Goal: Check status: Check status

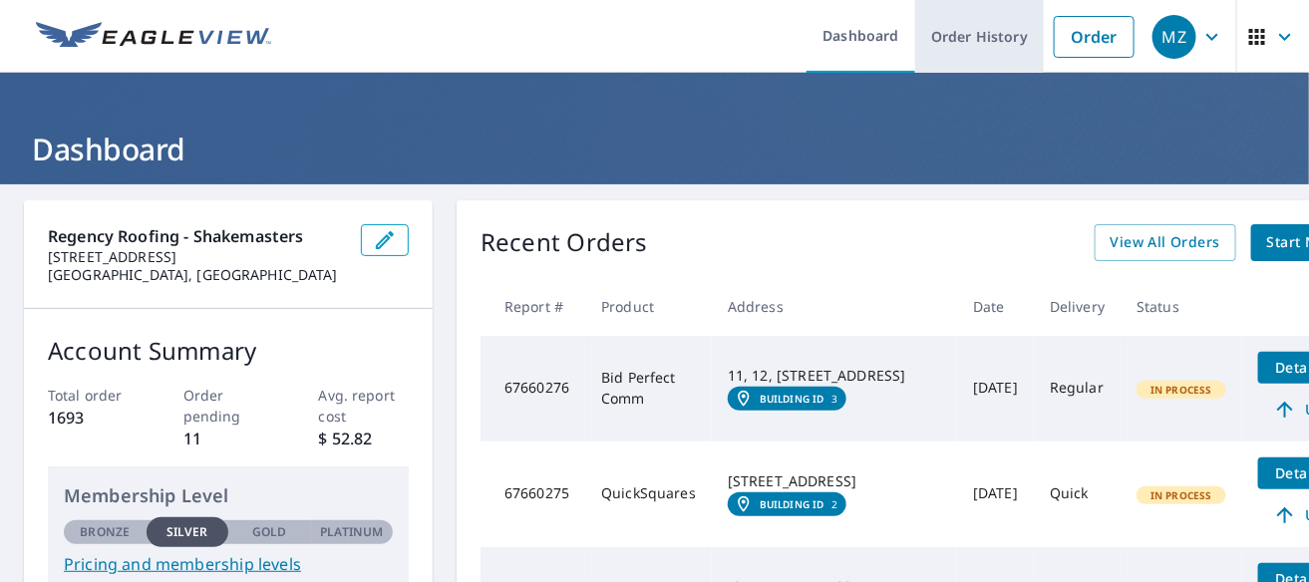
click at [992, 36] on link "Order History" at bounding box center [979, 36] width 129 height 73
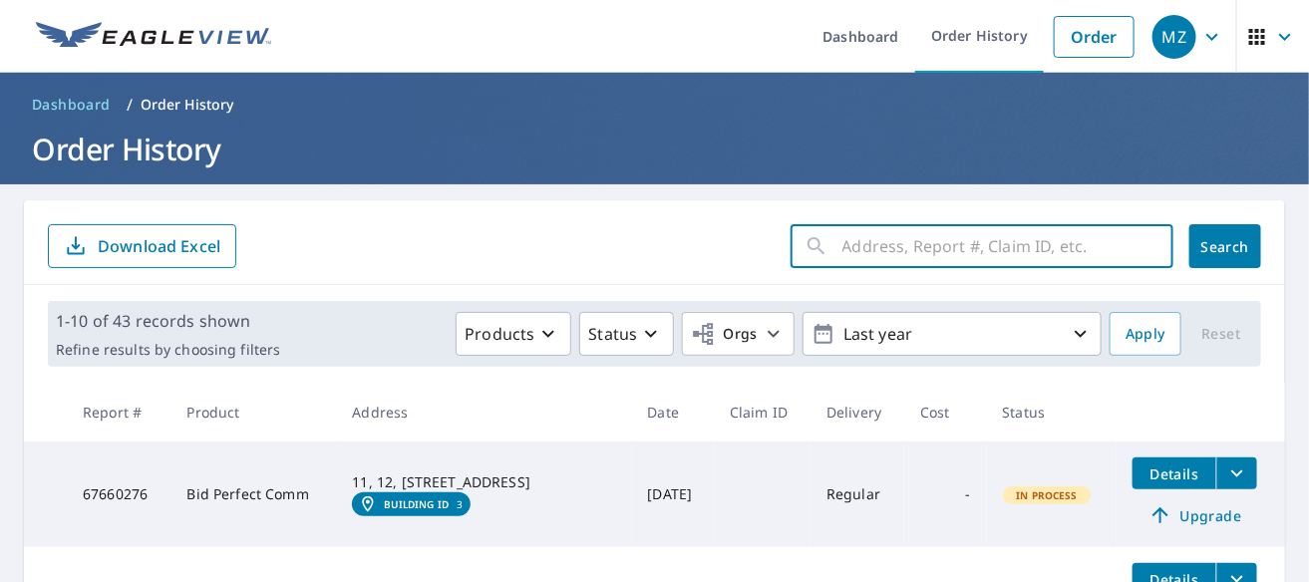
click at [842, 248] on input "text" at bounding box center [1007, 246] width 331 height 56
type input "2344856"
click at [1229, 245] on span "Search" at bounding box center [1225, 246] width 40 height 19
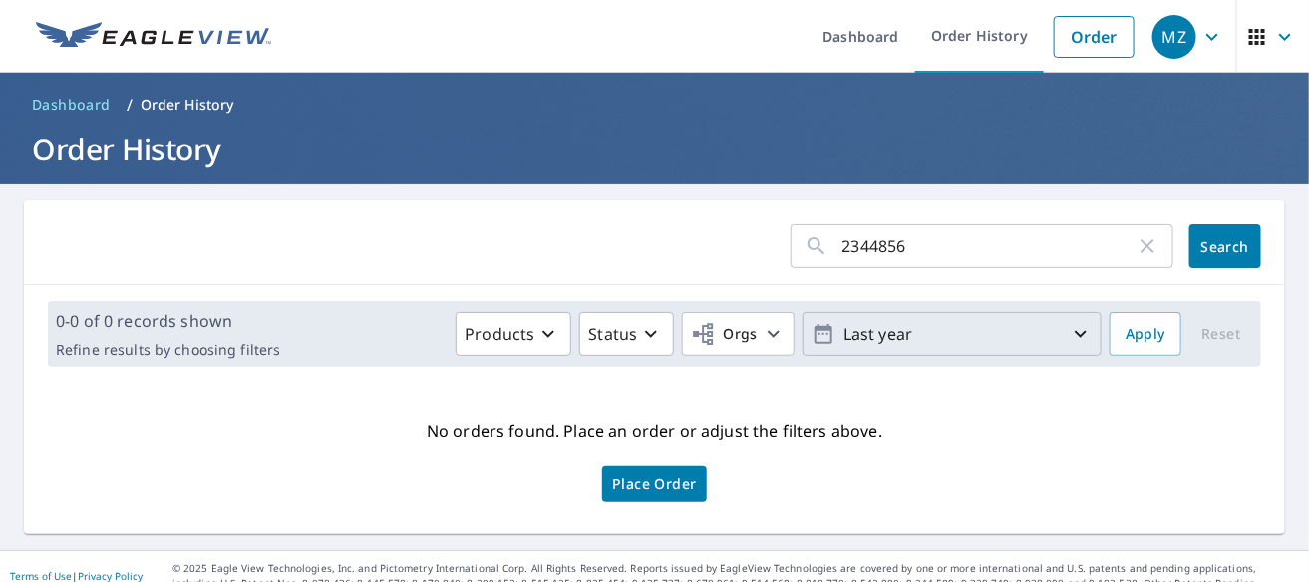
click at [1075, 335] on icon "button" at bounding box center [1081, 334] width 12 height 7
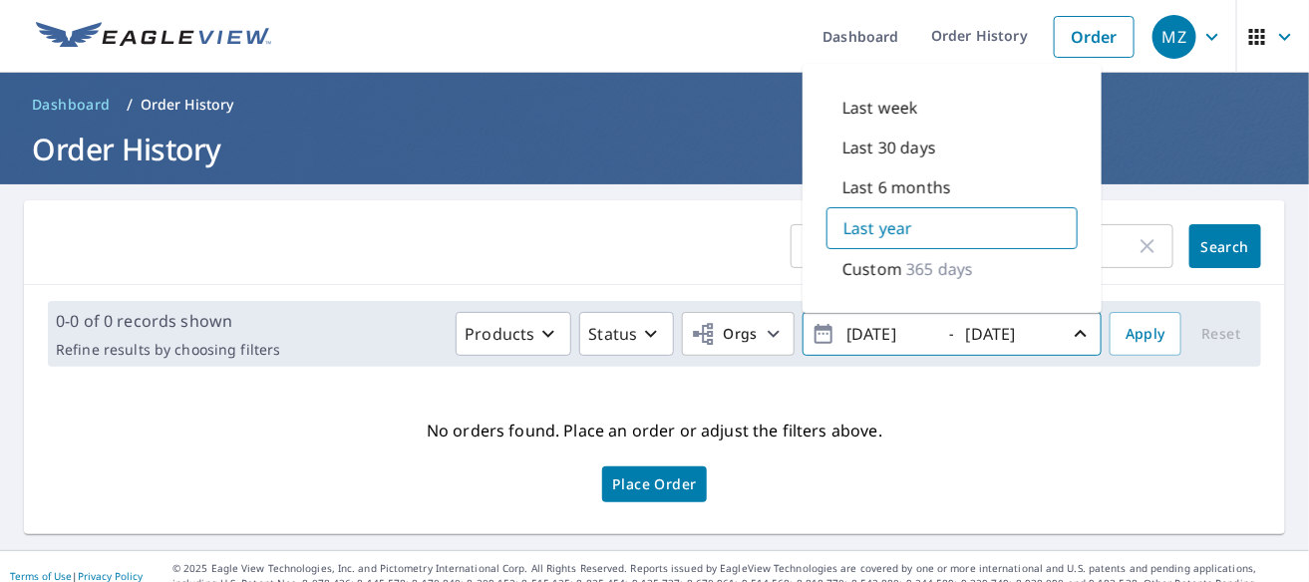
scroll to position [17, 0]
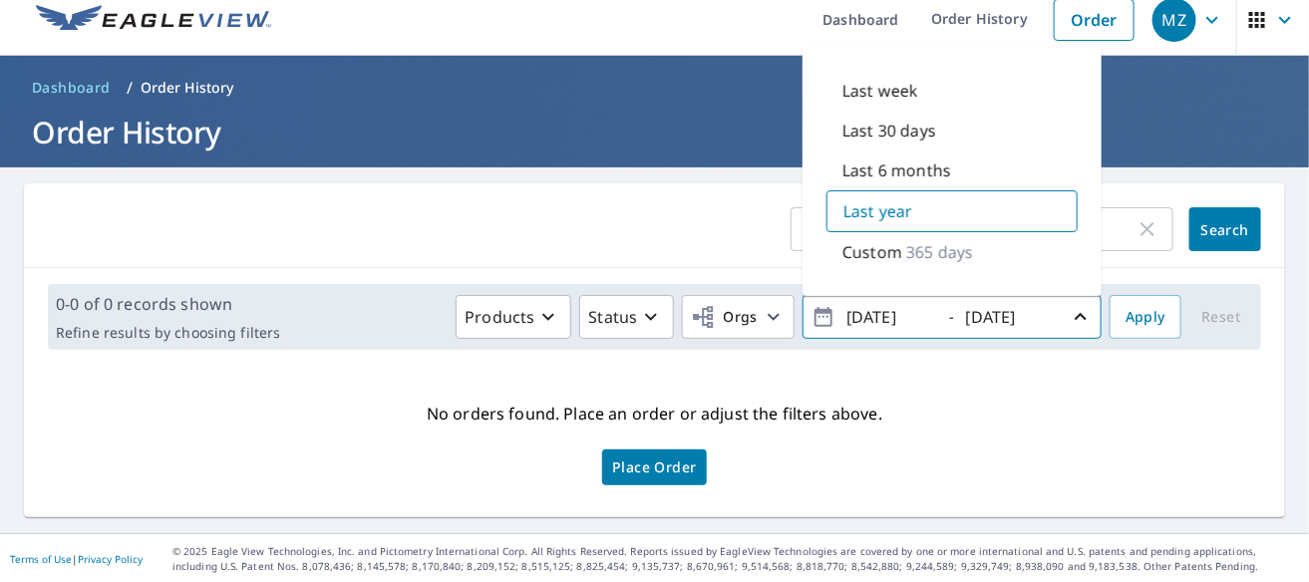
click at [1069, 312] on icon "button" at bounding box center [1081, 317] width 24 height 24
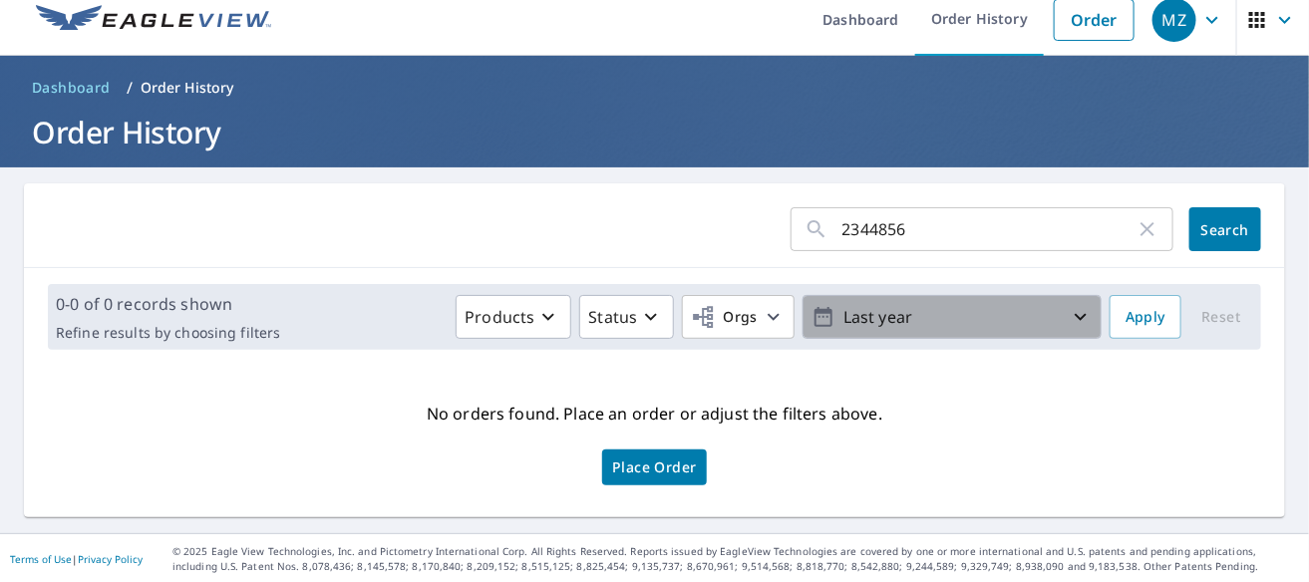
click at [1069, 313] on icon "button" at bounding box center [1081, 317] width 24 height 24
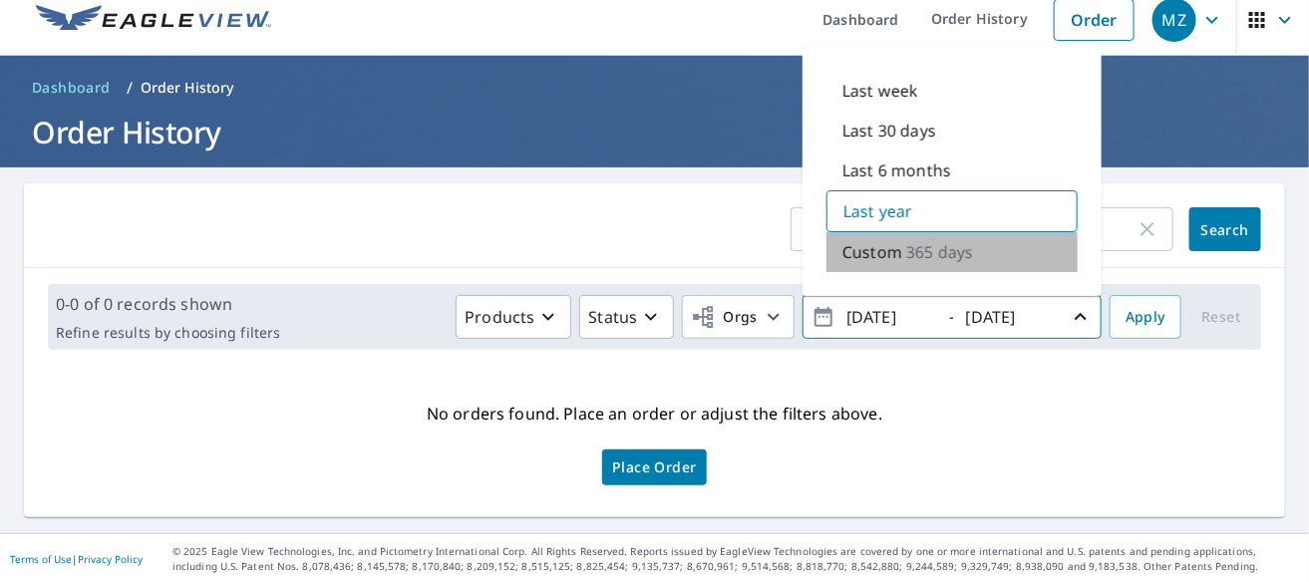
click at [906, 255] on p "365 days" at bounding box center [939, 252] width 67 height 24
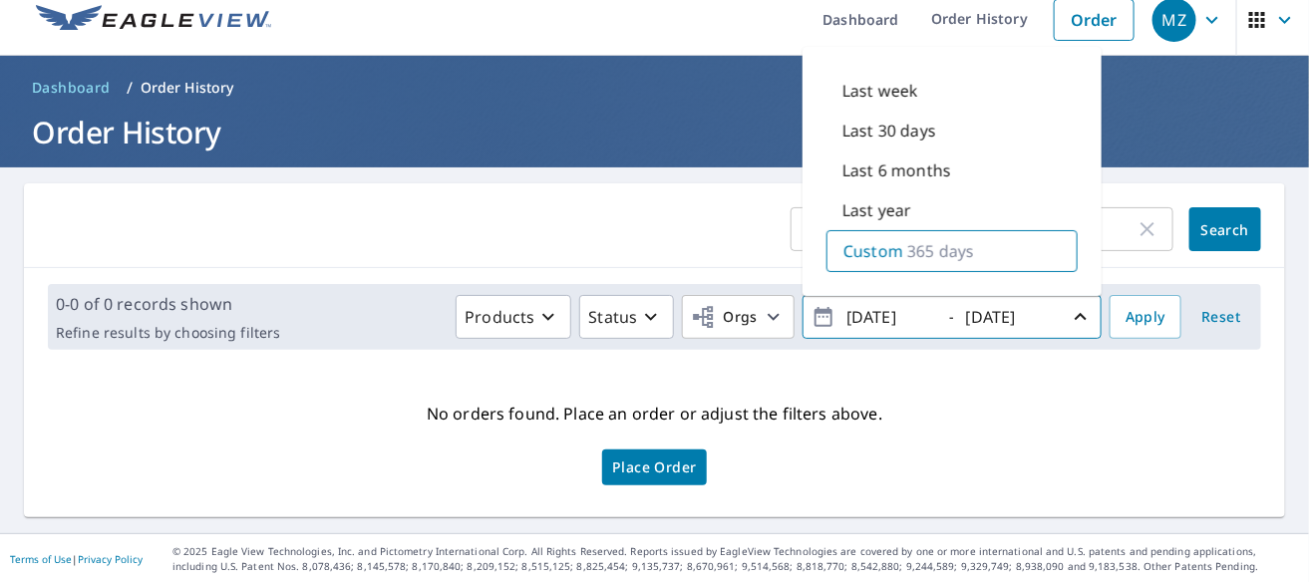
click at [1217, 315] on span "Reset" at bounding box center [1221, 317] width 48 height 25
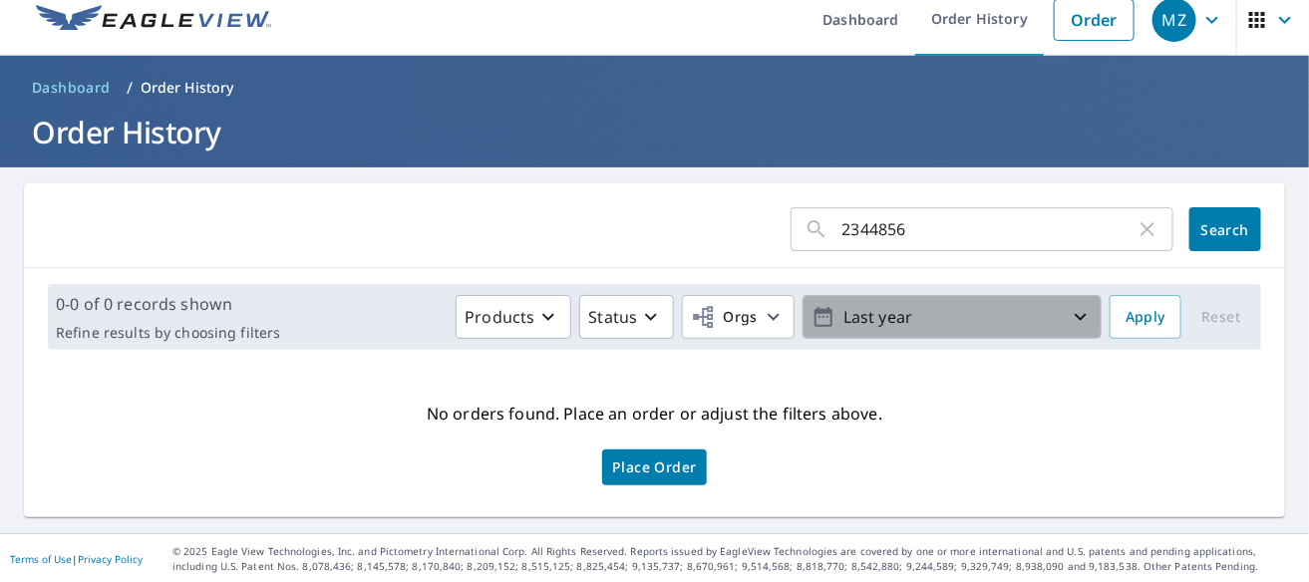
click at [1073, 317] on icon "button" at bounding box center [1081, 317] width 24 height 24
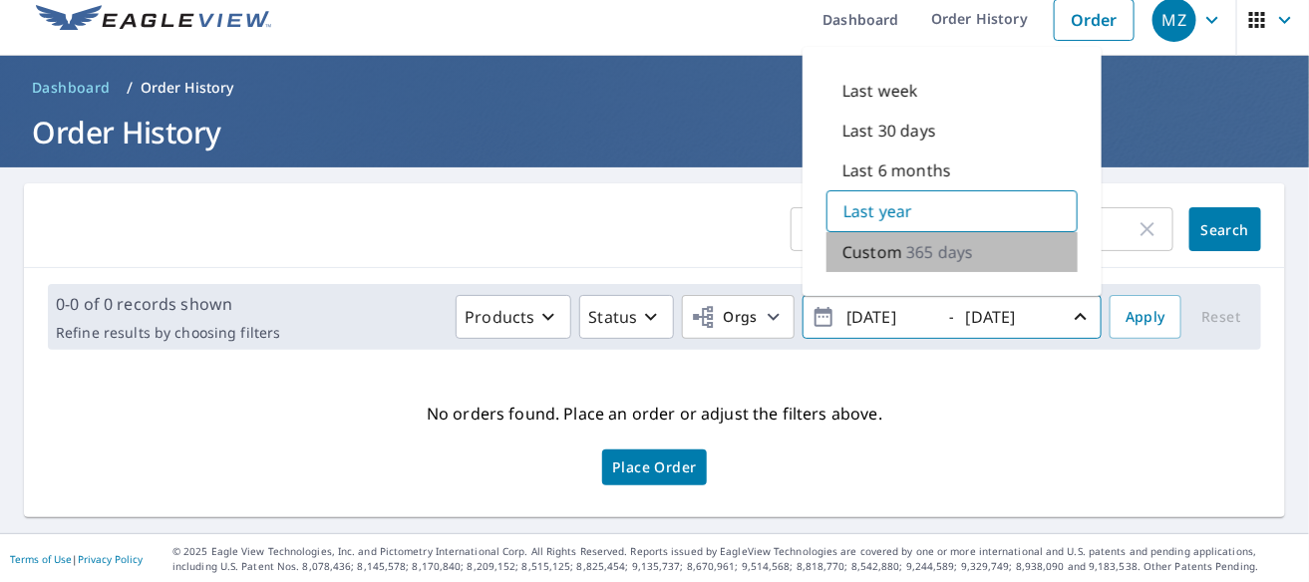
click at [868, 249] on p "Custom" at bounding box center [872, 252] width 60 height 24
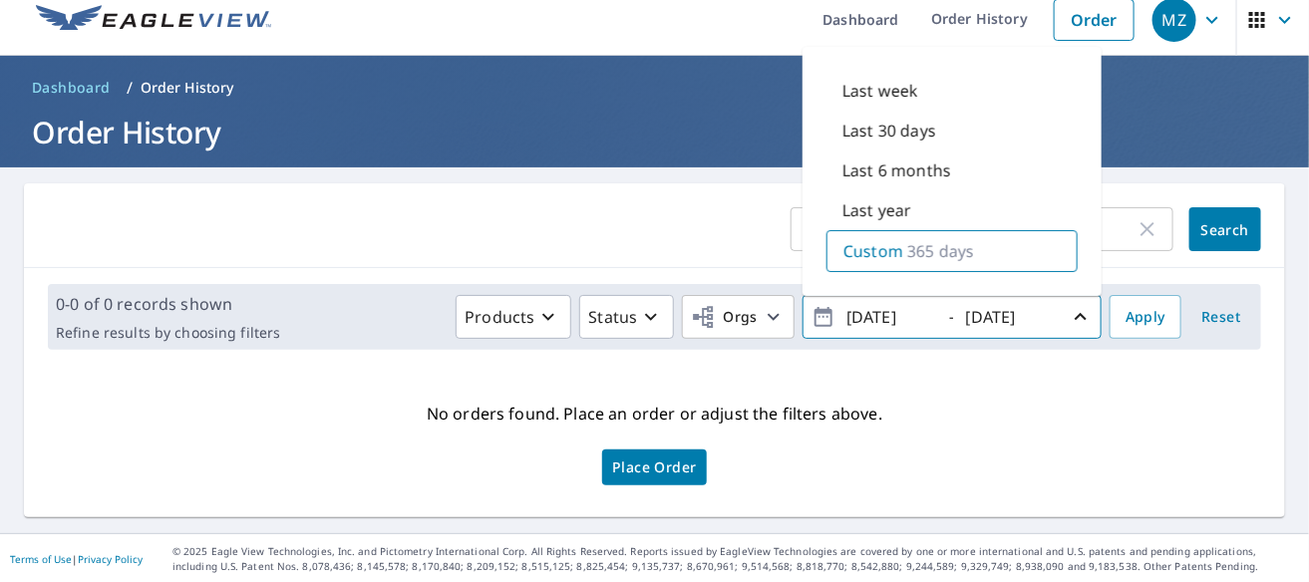
click at [896, 393] on div "No orders found. Place an order or adjust the filters above. Place Order" at bounding box center [654, 442] width 1229 height 120
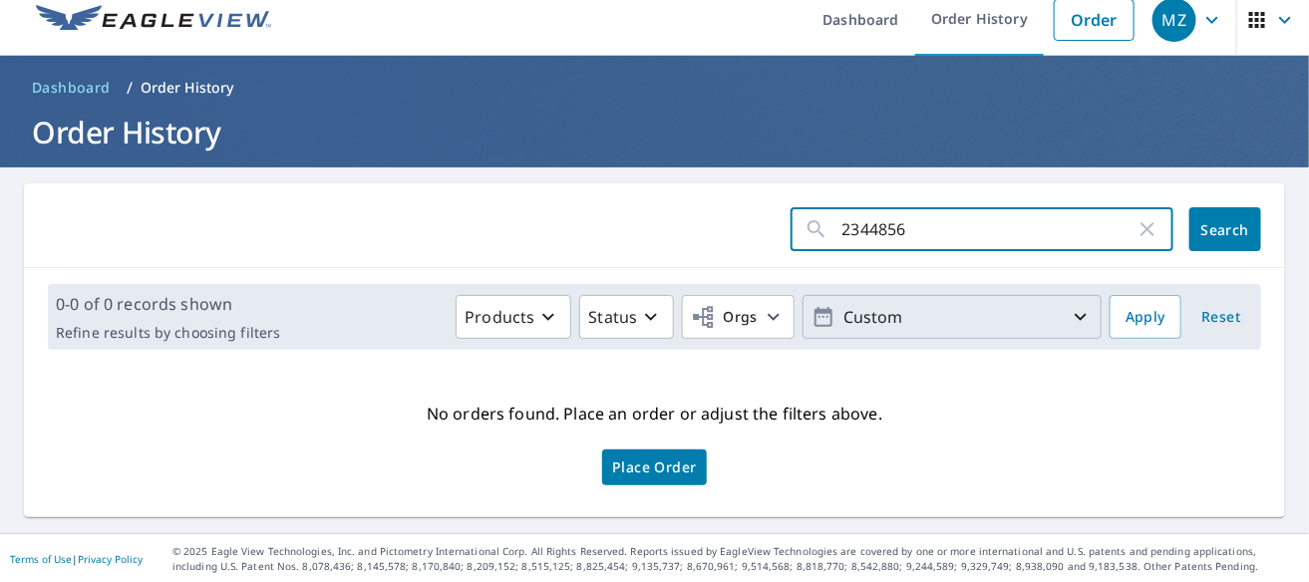
drag, startPoint x: 907, startPoint y: 229, endPoint x: 816, endPoint y: 228, distance: 90.7
click at [816, 228] on div "2344856 ​" at bounding box center [982, 229] width 383 height 44
click at [1135, 231] on icon "button" at bounding box center [1147, 229] width 24 height 24
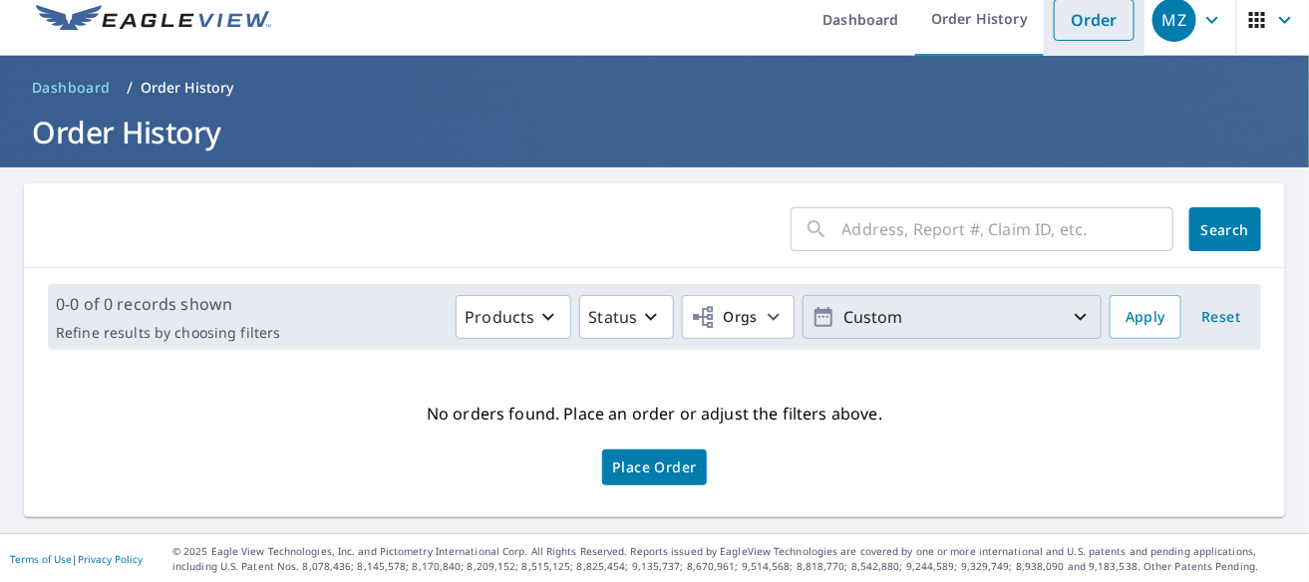
click at [1087, 17] on link "Order" at bounding box center [1094, 20] width 81 height 42
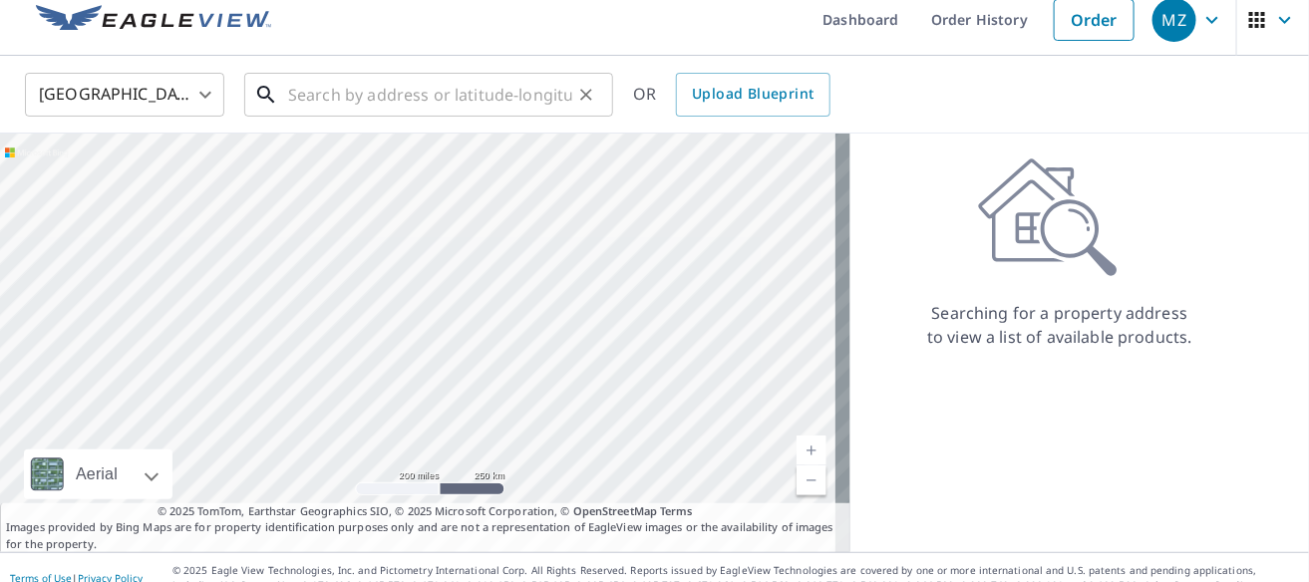
click at [317, 99] on input "text" at bounding box center [430, 95] width 284 height 56
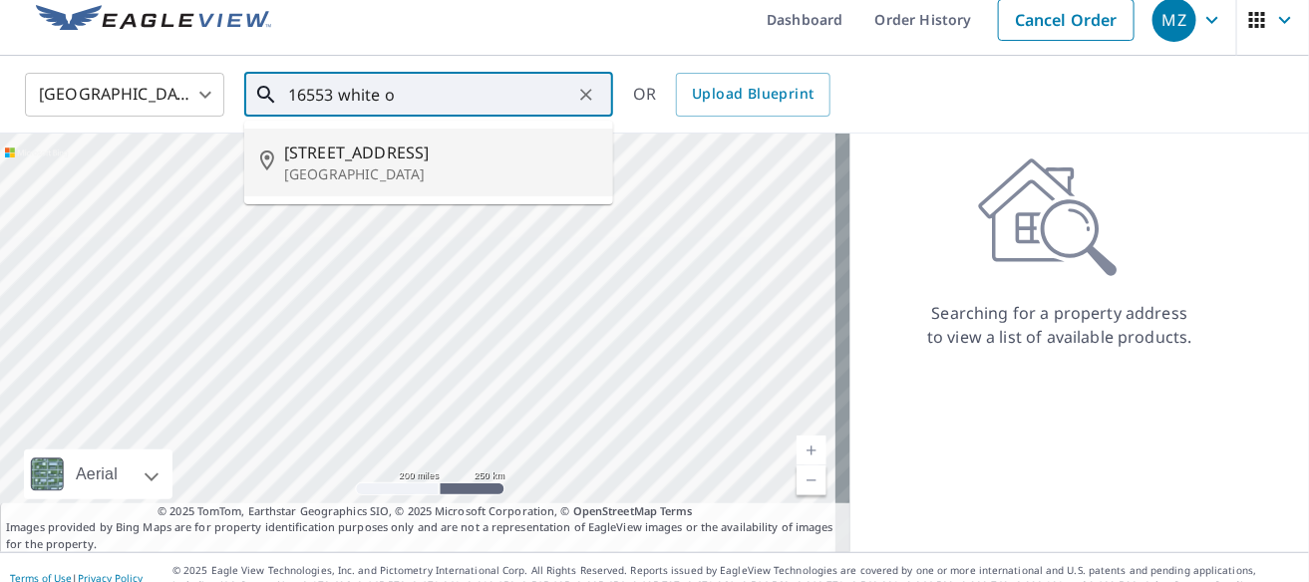
click at [374, 164] on p "[GEOGRAPHIC_DATA]" at bounding box center [440, 174] width 313 height 20
type input "[STREET_ADDRESS]"
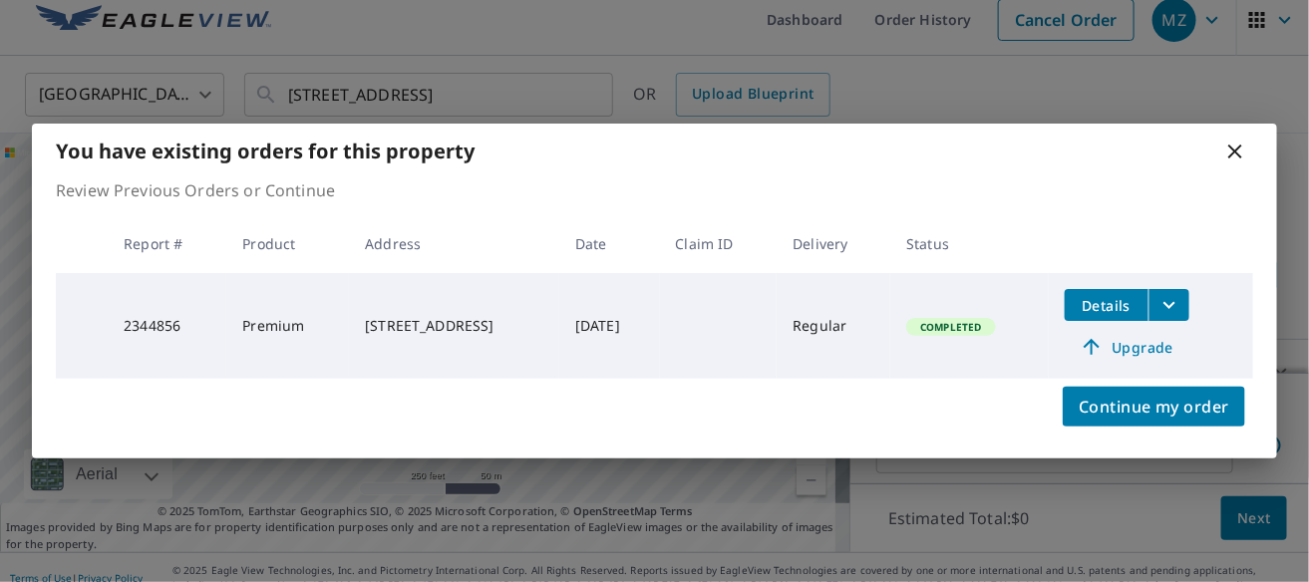
click at [1181, 301] on icon "filesDropdownBtn-2344856" at bounding box center [1169, 305] width 24 height 24
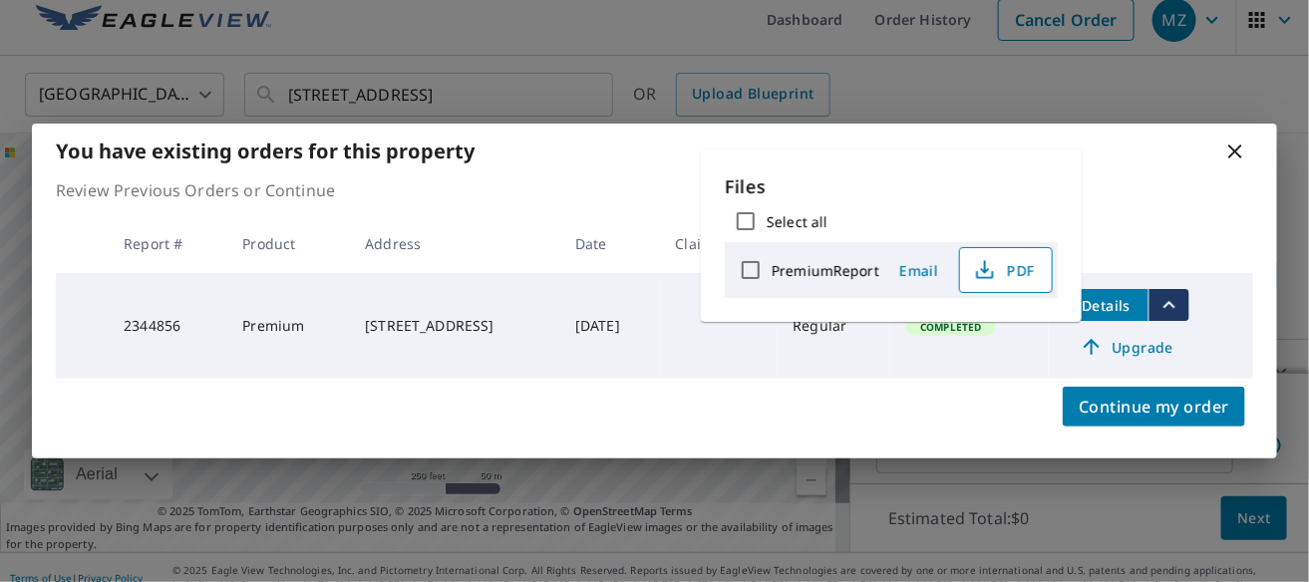
click at [1020, 267] on span "PDF" at bounding box center [1004, 270] width 64 height 24
drag, startPoint x: 1235, startPoint y: 150, endPoint x: 1134, endPoint y: 139, distance: 101.3
click at [1234, 150] on icon at bounding box center [1235, 152] width 24 height 24
